Goal: Task Accomplishment & Management: Use online tool/utility

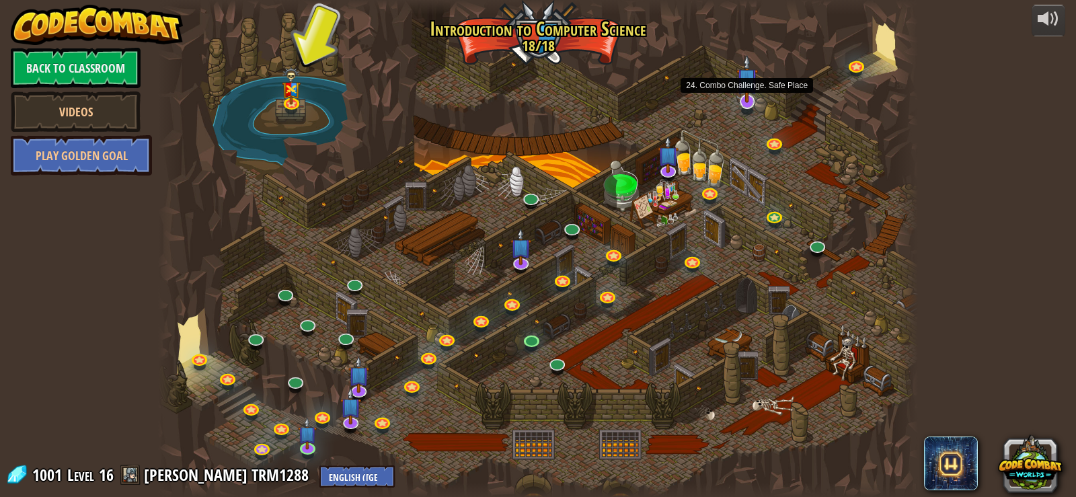
click at [752, 102] on img at bounding box center [747, 78] width 22 height 49
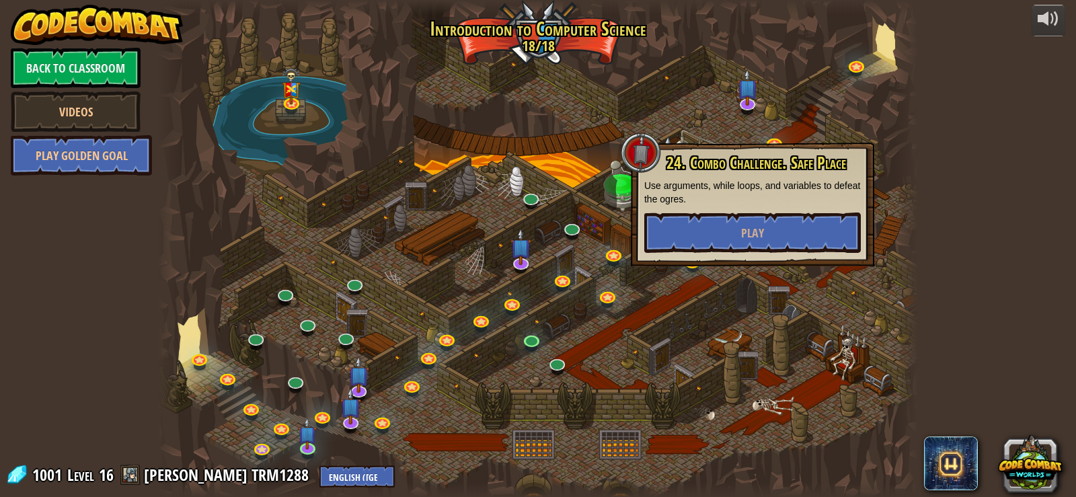
click at [932, 59] on div "powered by Back to Classroom Videos Play Golden Goal 25. Kithgard Gates Escape …" at bounding box center [538, 248] width 1076 height 497
click at [657, 160] on div at bounding box center [641, 152] width 40 height 40
click at [374, 239] on div at bounding box center [538, 248] width 760 height 497
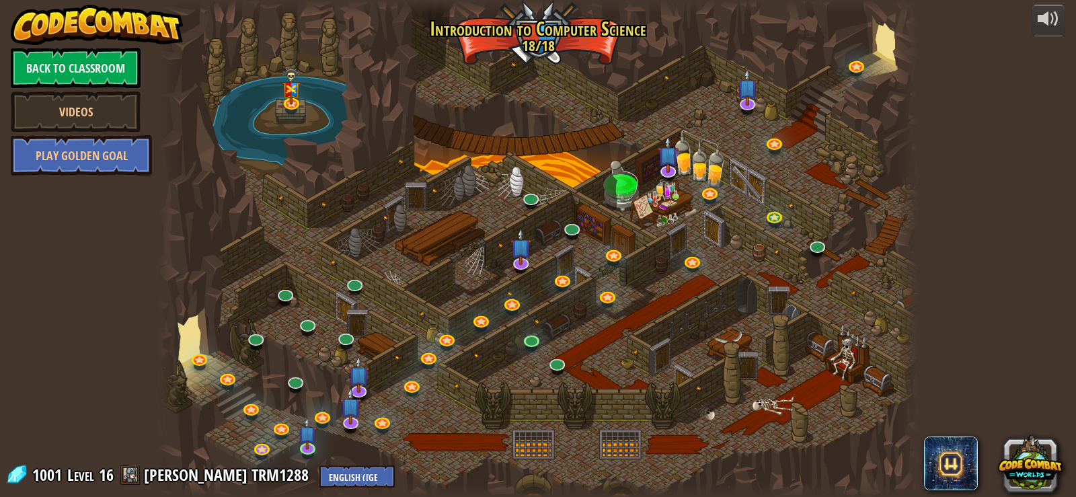
click at [374, 239] on div at bounding box center [538, 248] width 760 height 497
click at [777, 147] on link at bounding box center [775, 142] width 27 height 27
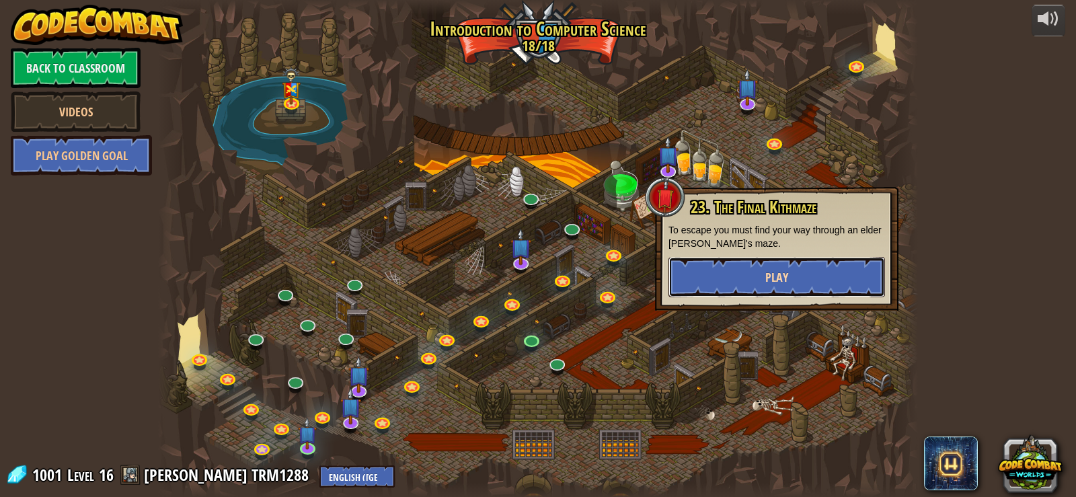
click at [764, 269] on button "Play" at bounding box center [776, 277] width 216 height 40
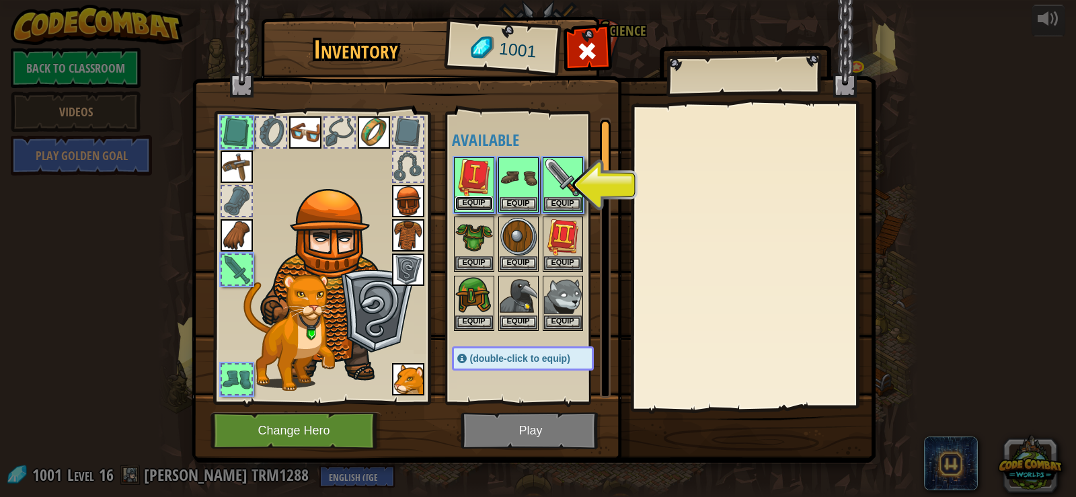
click at [487, 207] on button "Equip" at bounding box center [474, 203] width 38 height 14
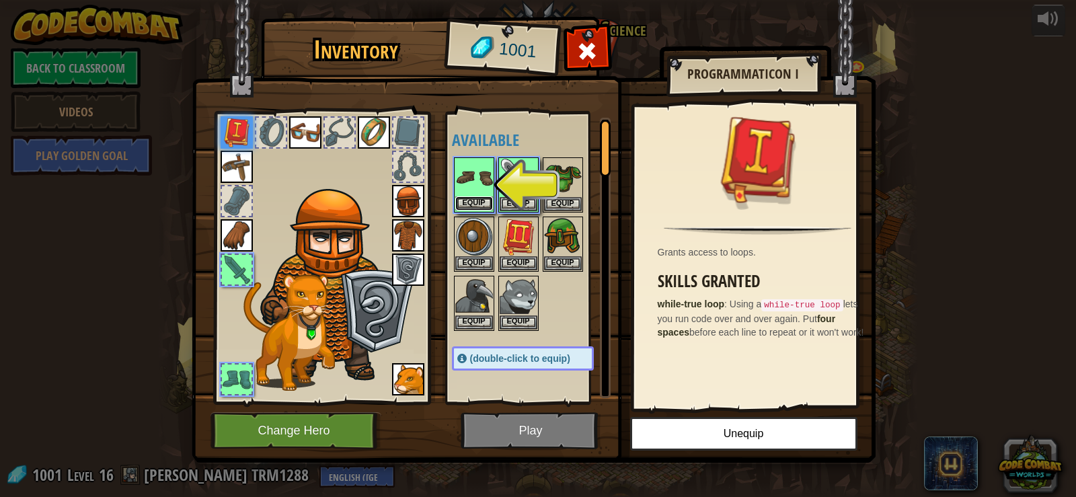
click at [479, 201] on button "Equip" at bounding box center [474, 203] width 38 height 14
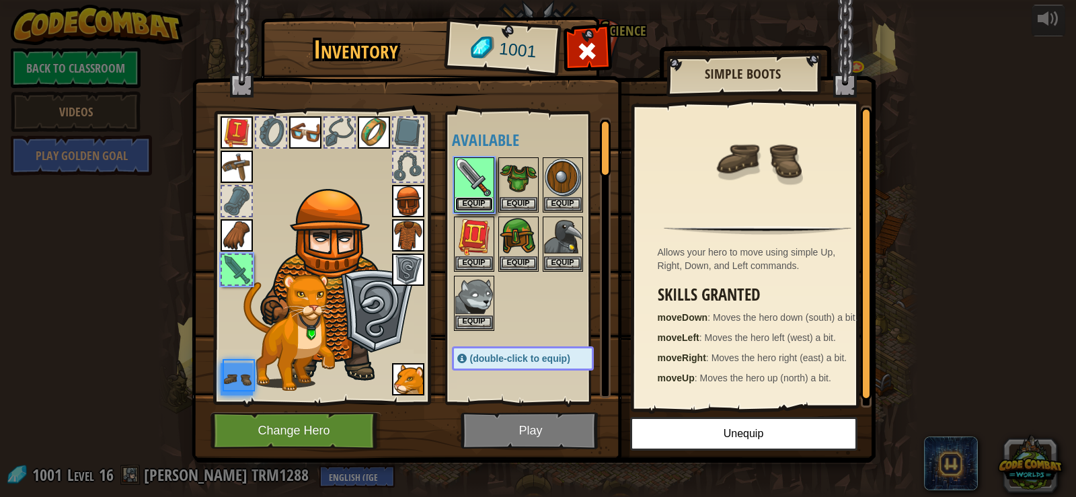
click at [479, 201] on button "Equip" at bounding box center [474, 204] width 38 height 14
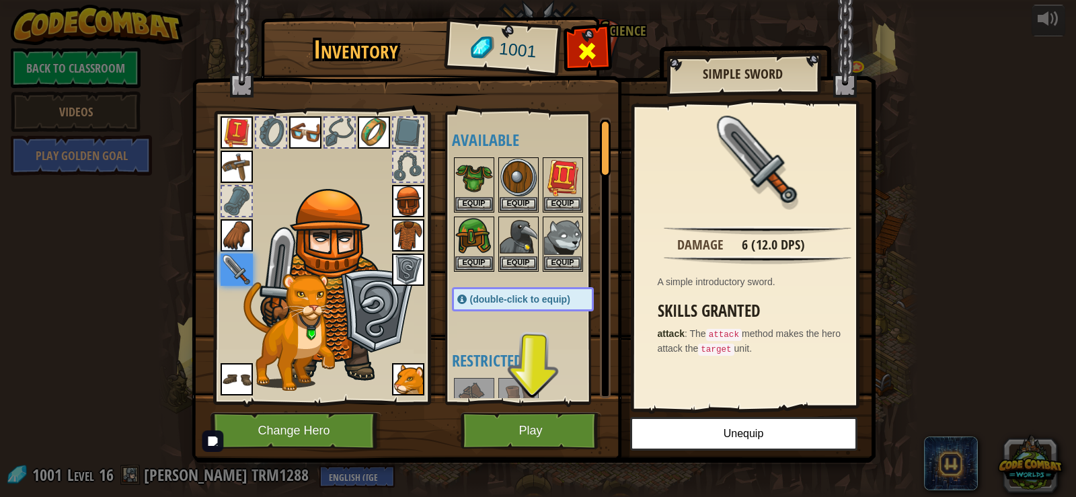
click at [585, 52] on span at bounding box center [587, 51] width 22 height 22
